Goal: Check status: Check status

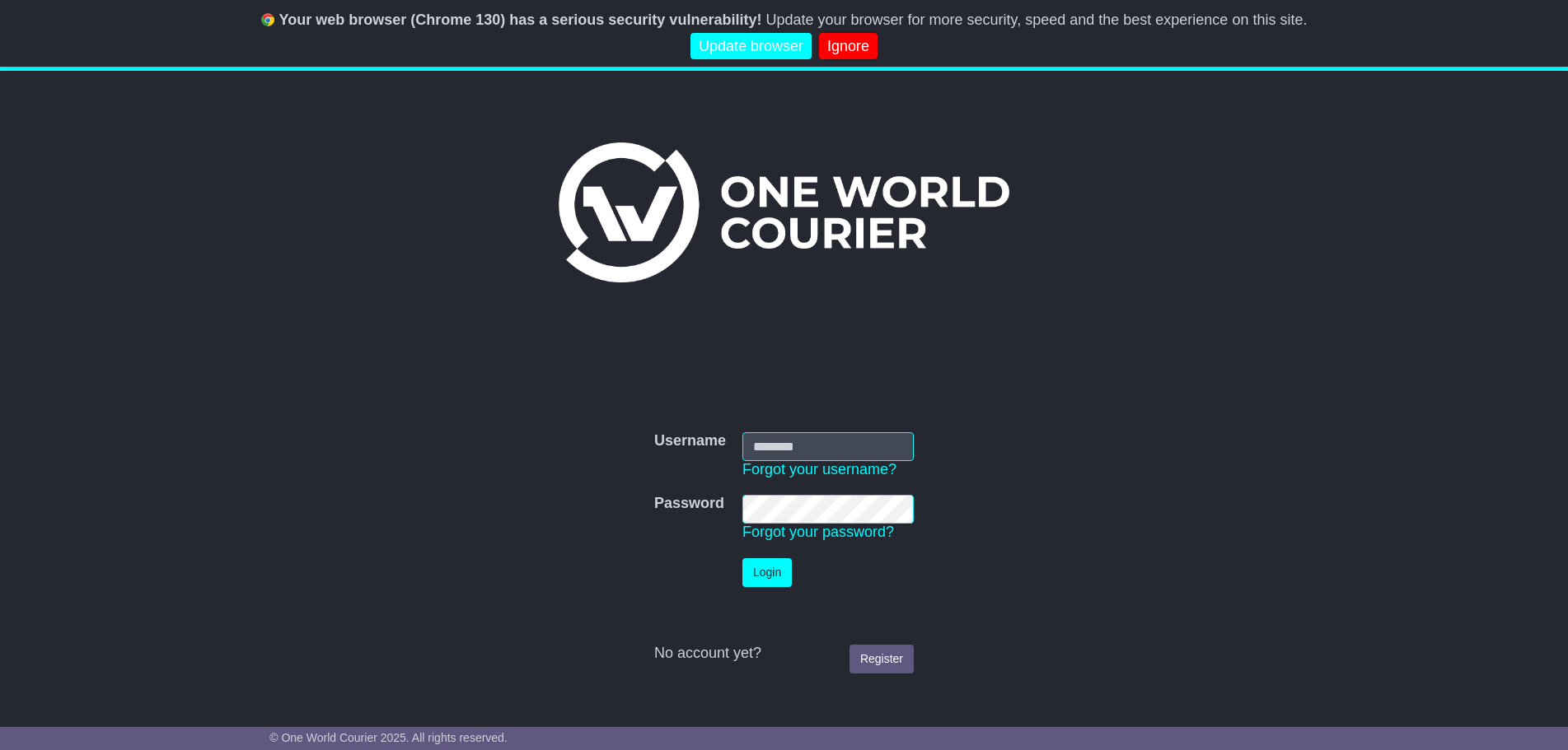
type input "*******"
click at [765, 558] on button "Login" at bounding box center [766, 572] width 49 height 29
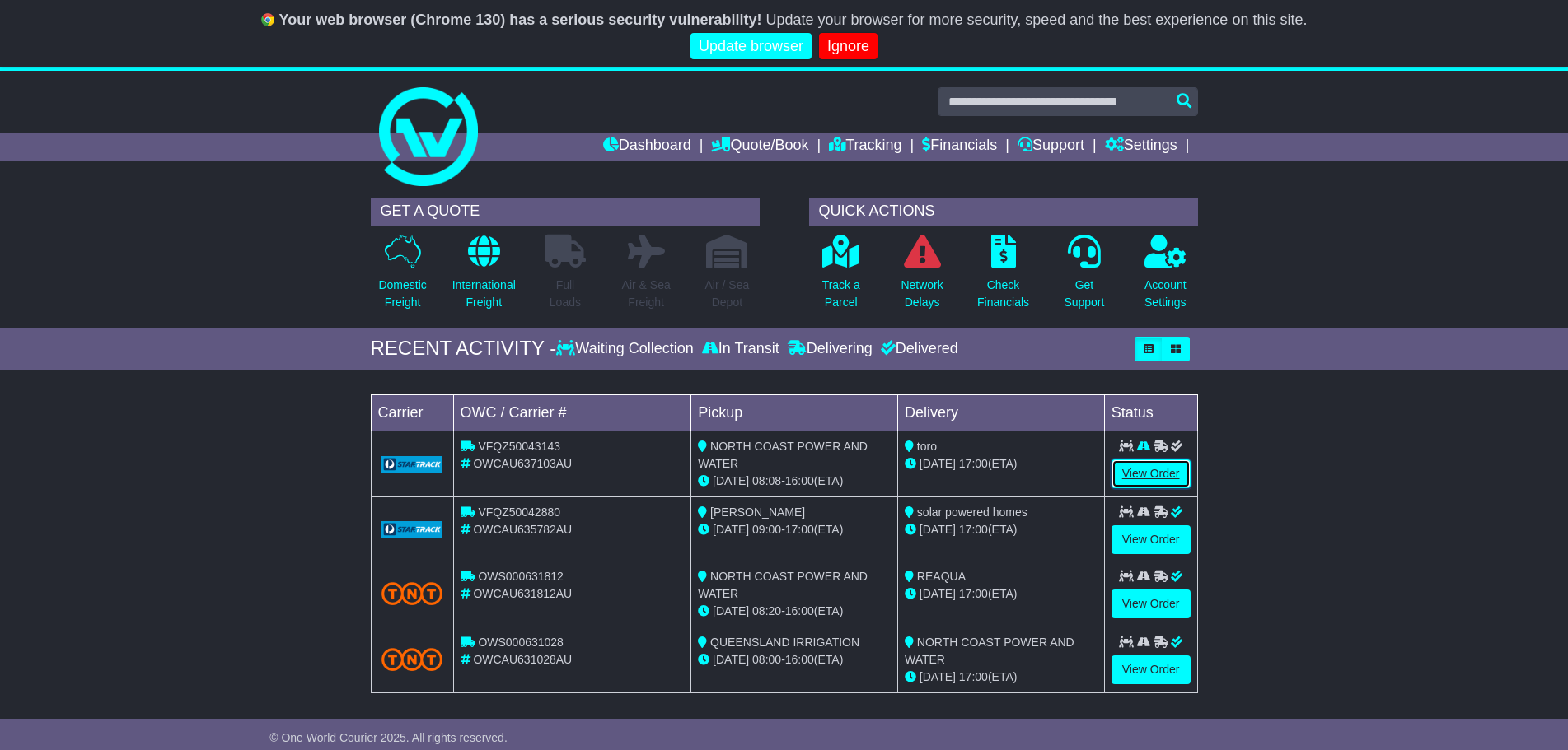
click at [1152, 470] on link "View Order" at bounding box center [1151, 474] width 79 height 29
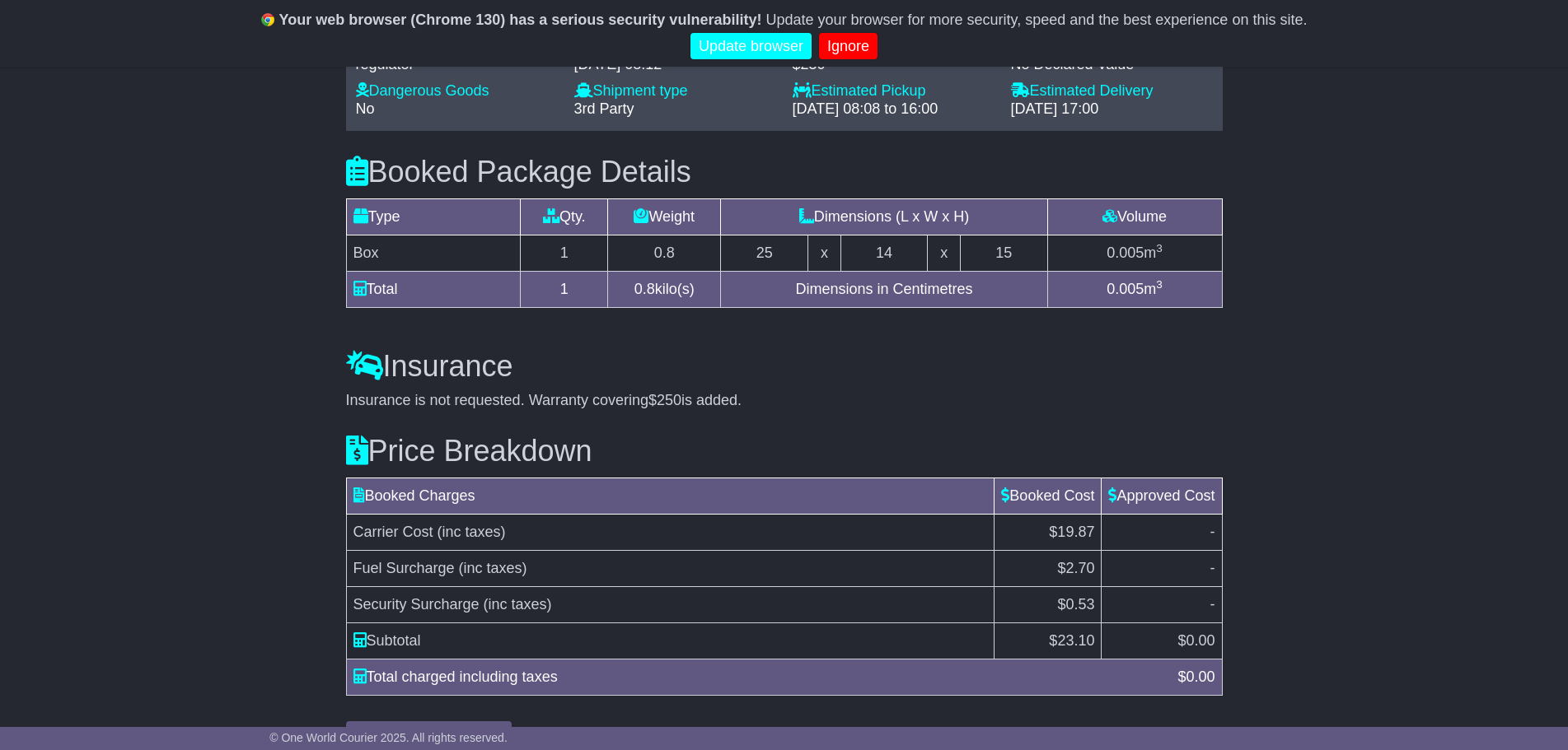
scroll to position [1324, 0]
